Goal: Register for event/course

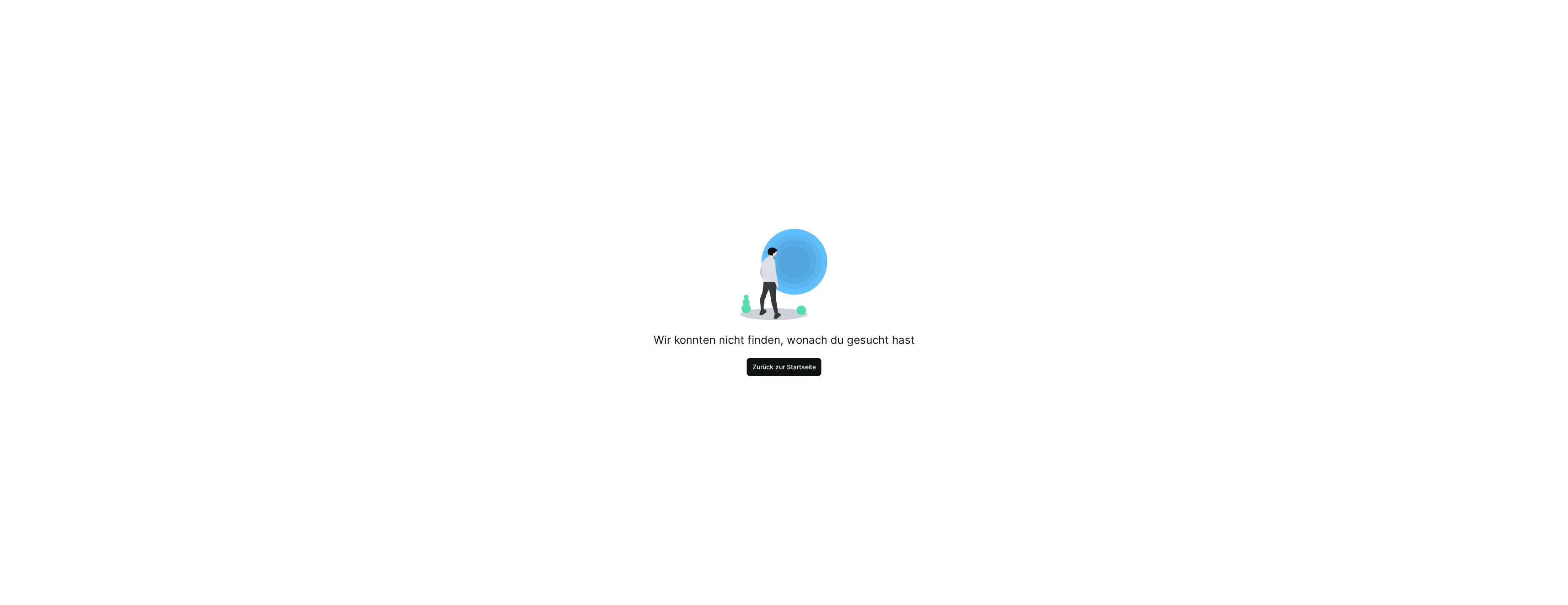
click at [786, 368] on span "Zurück zur Startseite" at bounding box center [784, 367] width 66 height 9
click at [778, 373] on span "Zurück zur Startseite" at bounding box center [784, 367] width 75 height 18
click at [769, 371] on span "Zurück zur Startseite" at bounding box center [784, 367] width 75 height 18
drag, startPoint x: 792, startPoint y: 381, endPoint x: 790, endPoint y: 369, distance: 12.2
click at [792, 380] on div "Wir konnten nicht finden, wonach du gesucht hast Zurück zur Startseite" at bounding box center [784, 302] width 1568 height 605
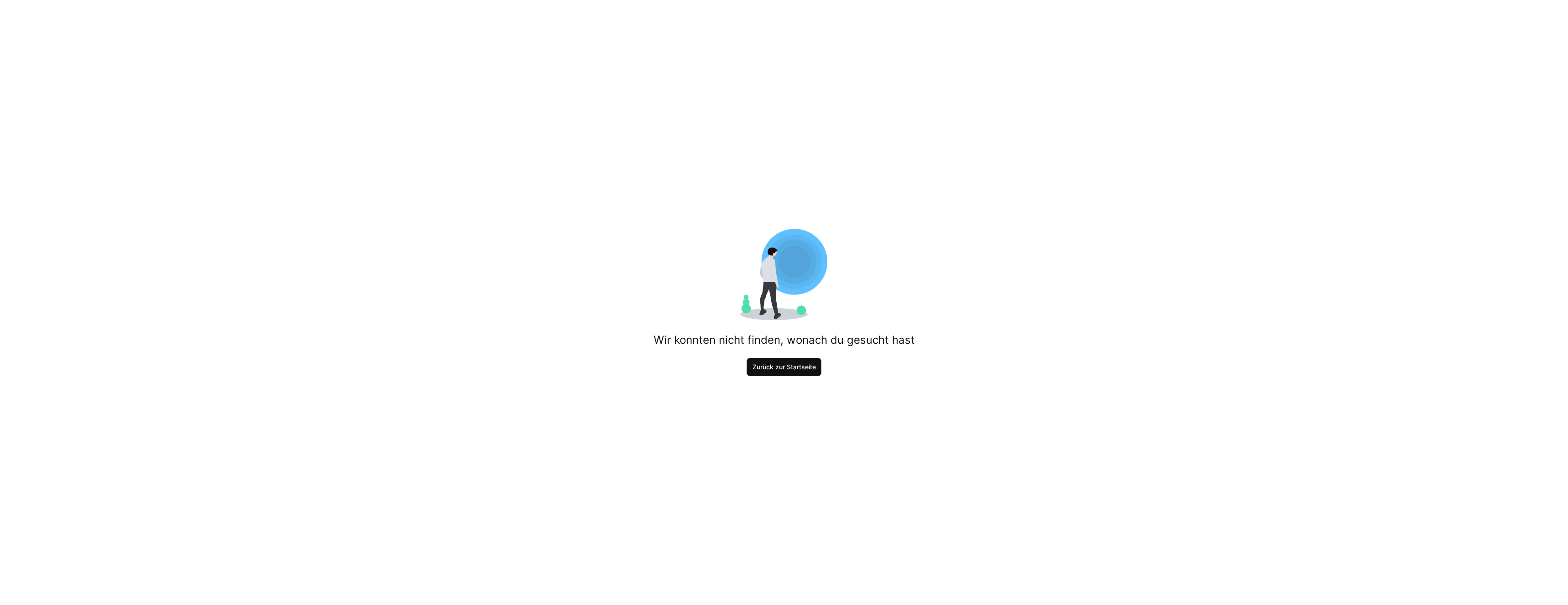
click at [790, 370] on span "Zurück zur Startseite" at bounding box center [784, 367] width 66 height 9
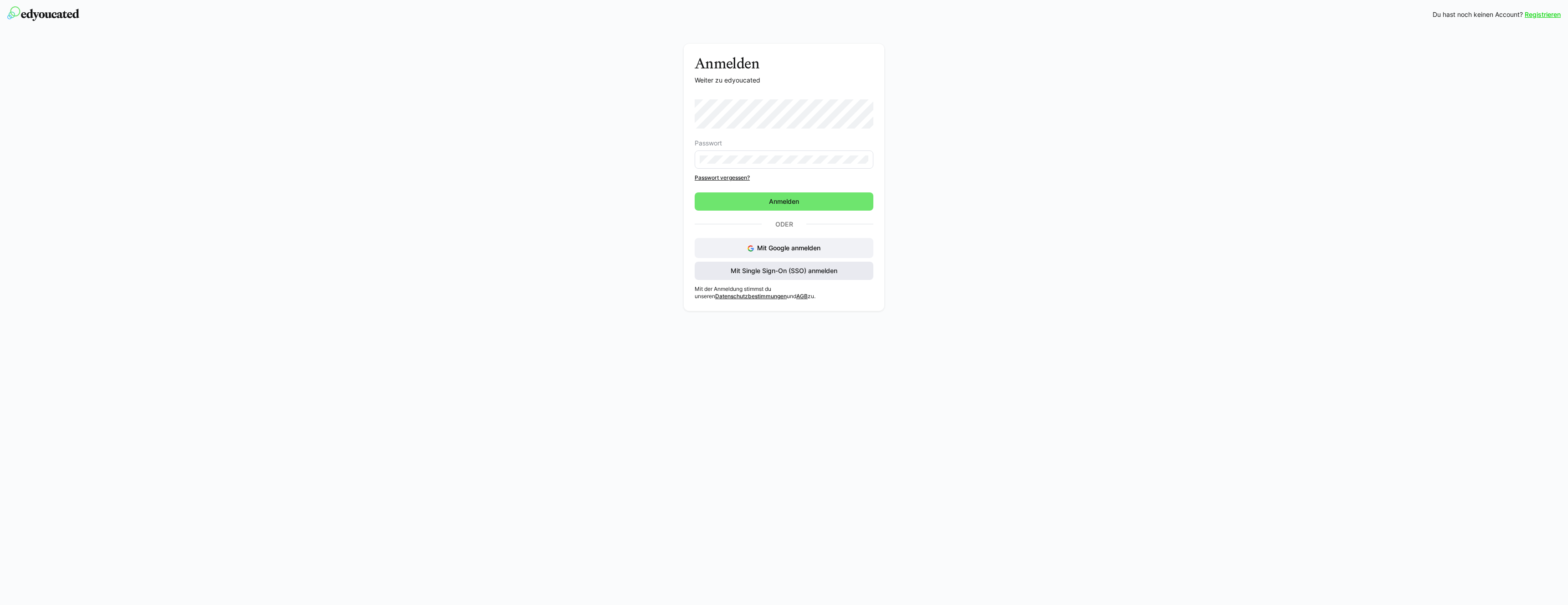
click at [759, 271] on span "Mit Single Sign-On (SSO) anmelden" at bounding box center [784, 271] width 109 height 9
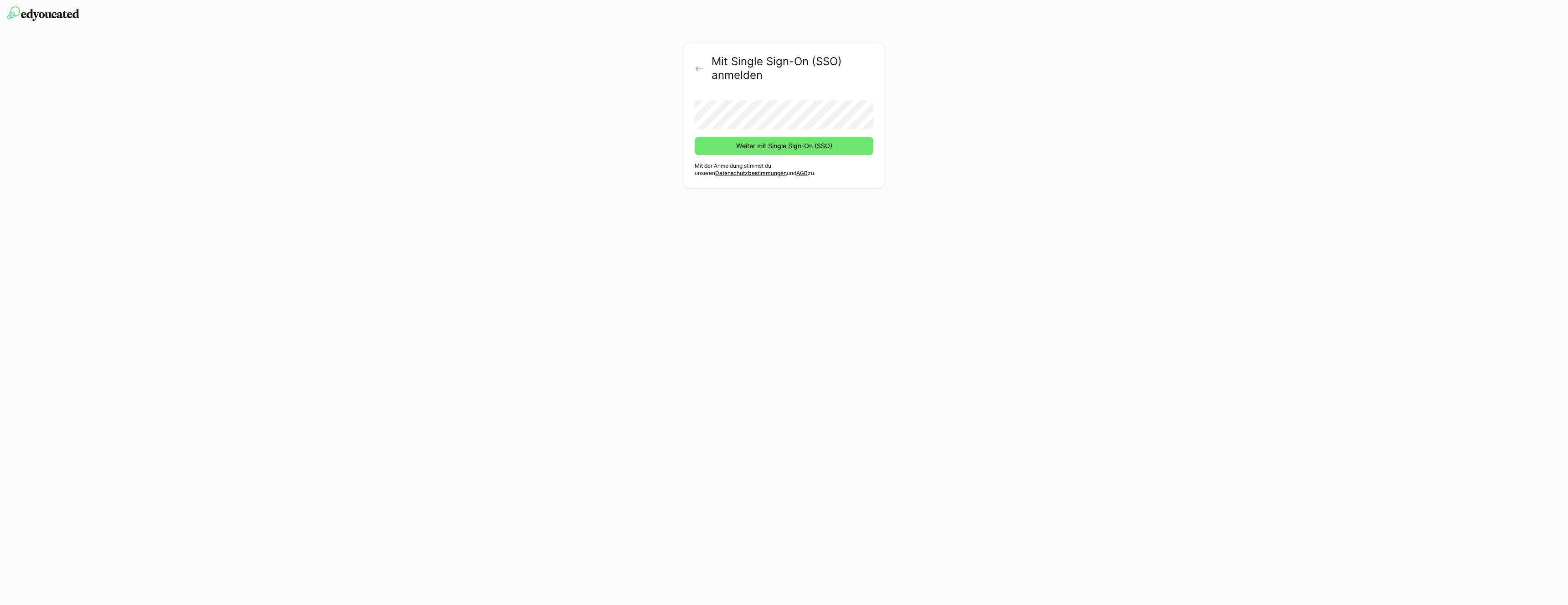
click at [695, 137] on button "Weiter mit Single Sign-On (SSO)" at bounding box center [784, 145] width 179 height 18
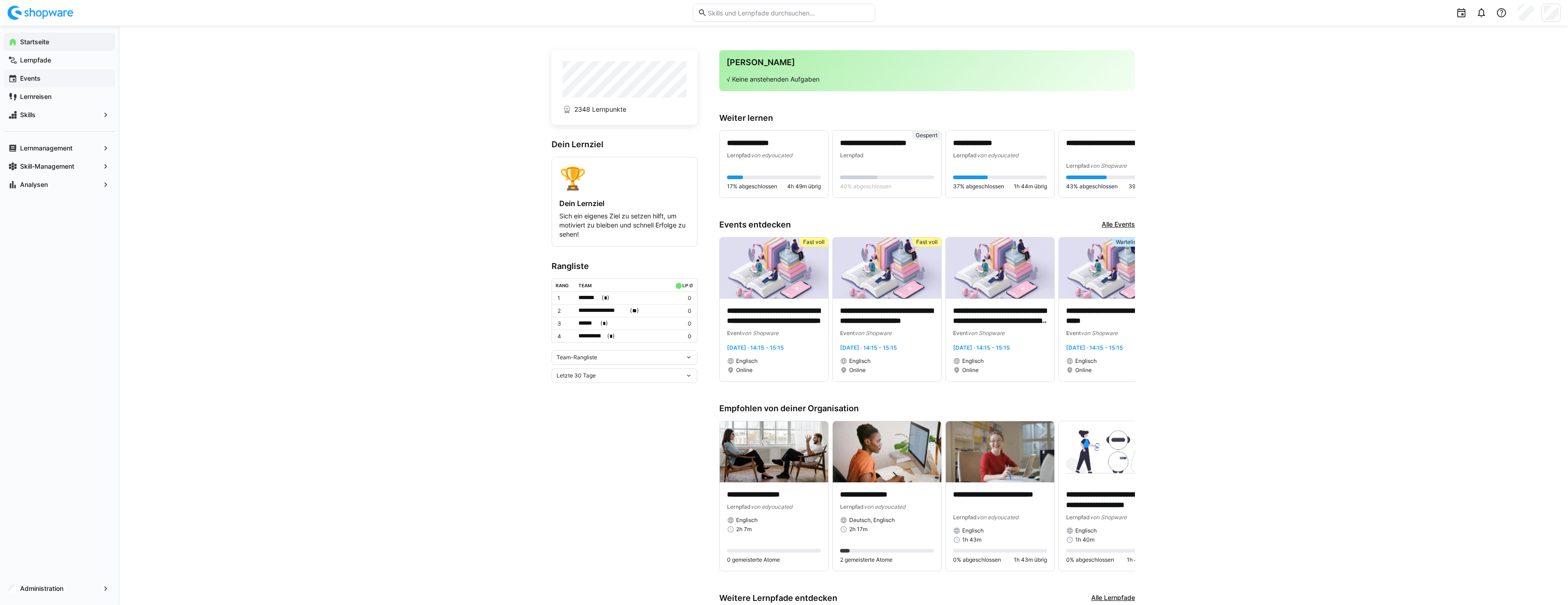
click at [61, 78] on span "Events" at bounding box center [64, 79] width 92 height 9
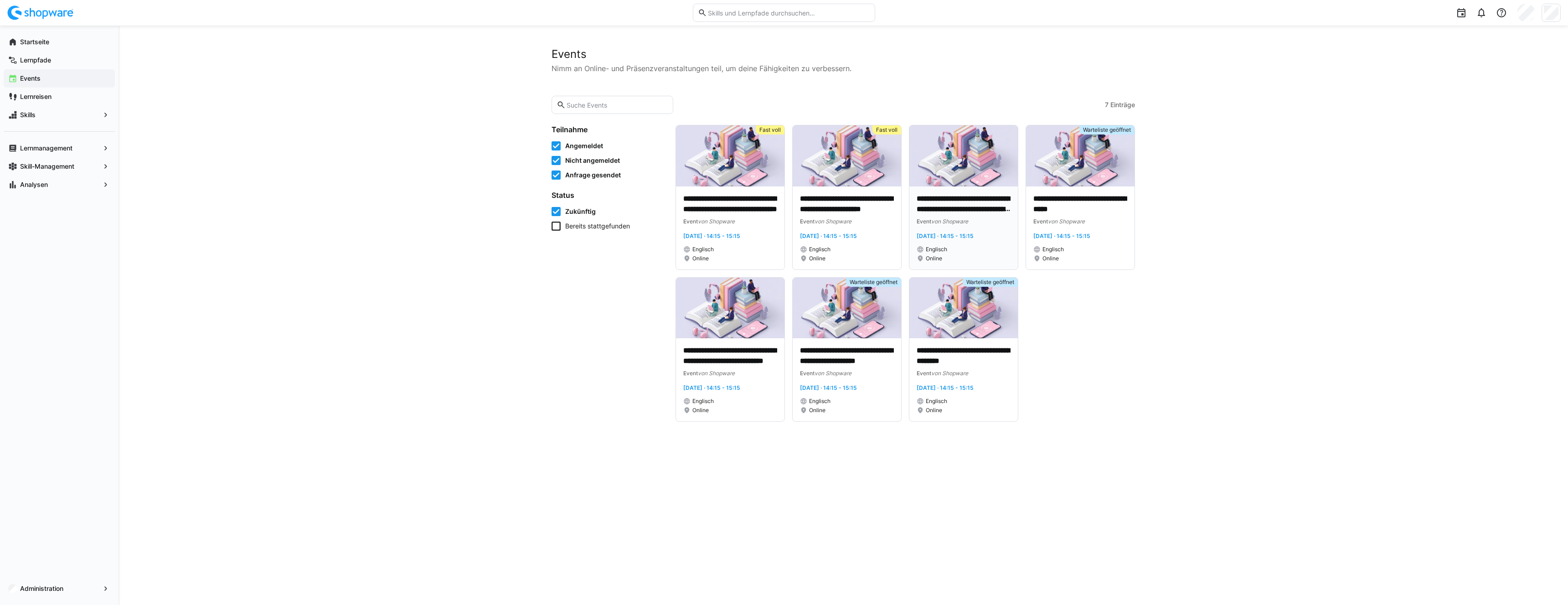
click at [973, 205] on p "**********" at bounding box center [963, 204] width 94 height 21
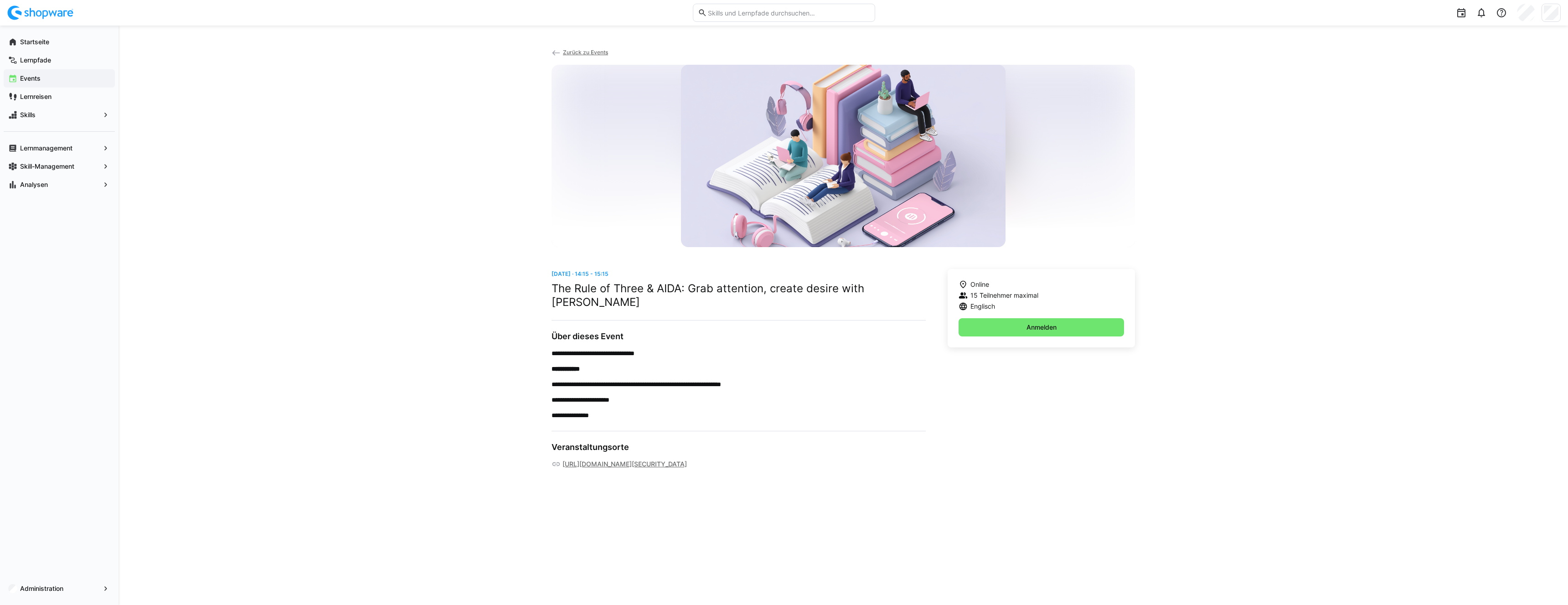
click at [585, 50] on span "Zurück zu Events" at bounding box center [585, 52] width 45 height 7
